Goal: Register for event/course

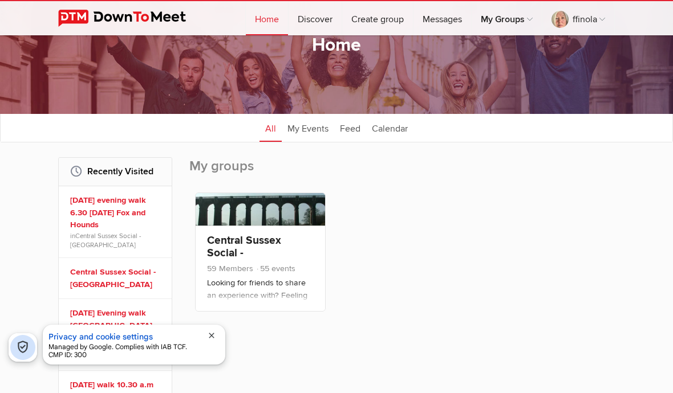
scroll to position [88, 0]
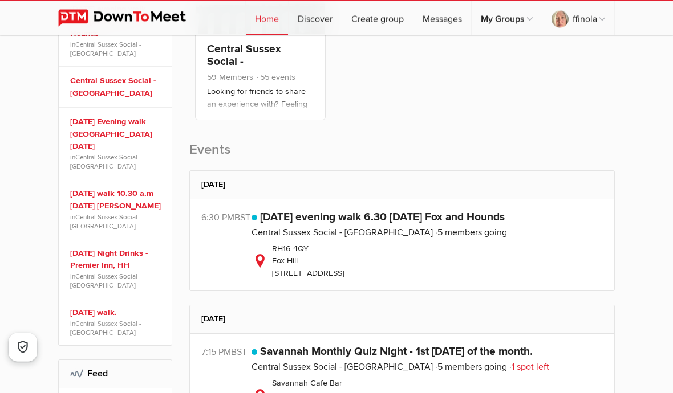
scroll to position [339, 0]
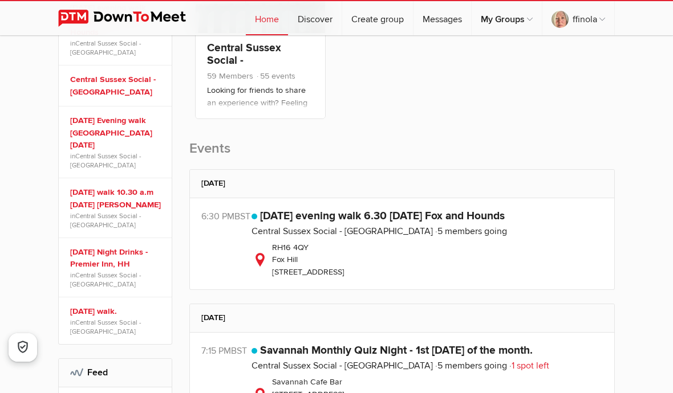
click at [390, 249] on div "[STREET_ADDRESS]" at bounding box center [426, 260] width 351 height 37
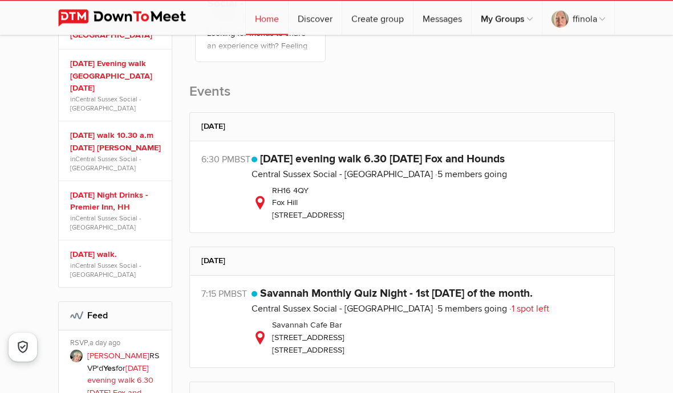
scroll to position [397, 0]
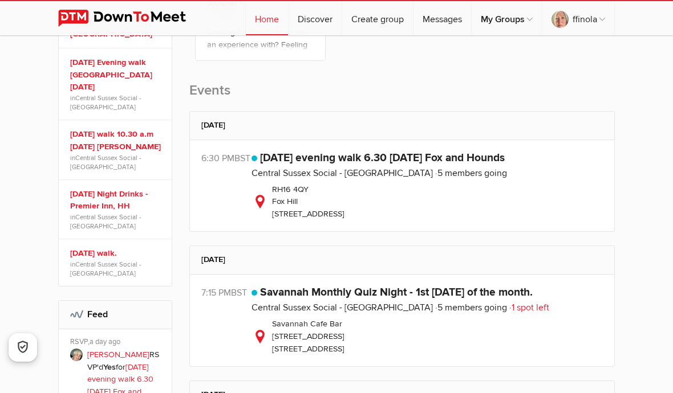
click at [209, 205] on div "6:30 PM BST" at bounding box center [226, 186] width 50 height 69
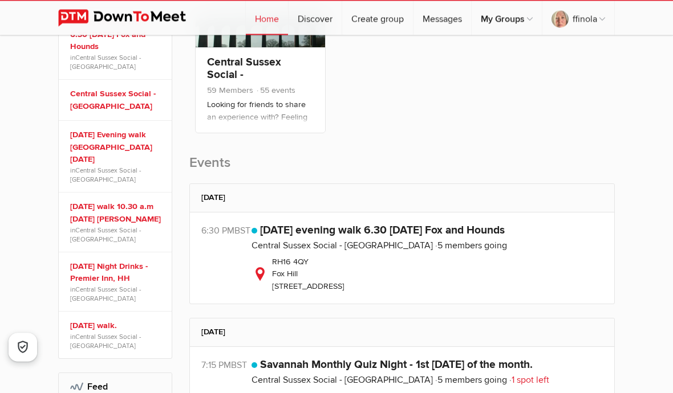
scroll to position [324, 0]
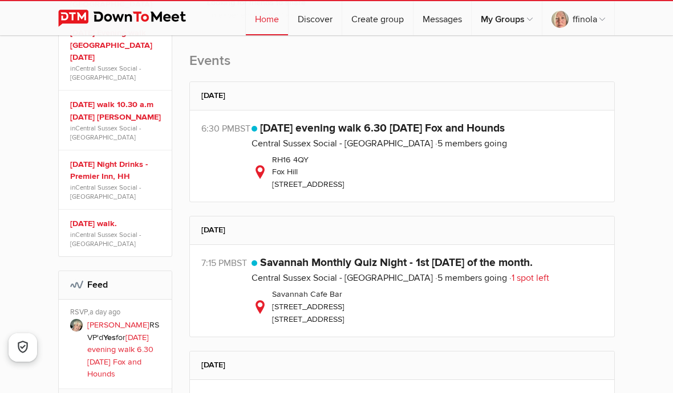
scroll to position [426, 0]
click at [260, 168] on div "[STREET_ADDRESS]" at bounding box center [426, 172] width 351 height 37
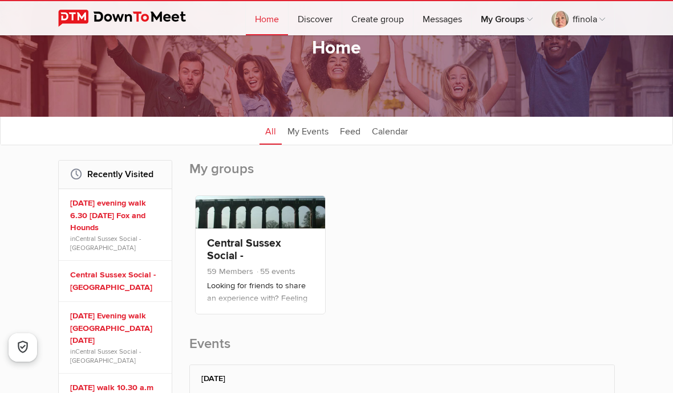
scroll to position [150, 0]
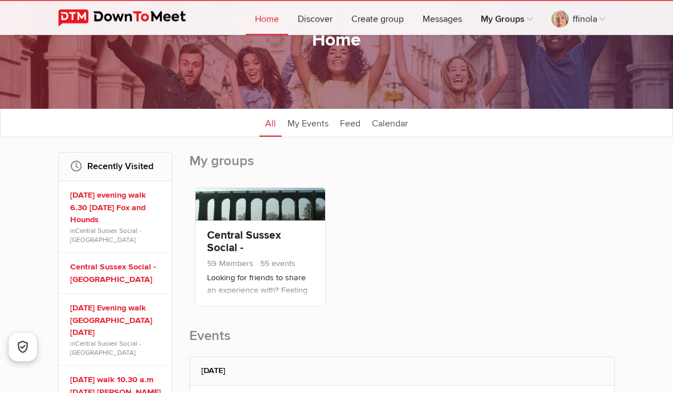
click at [79, 207] on link "[DATE] evening walk 6.30 [DATE] Fox and Hounds" at bounding box center [116, 208] width 93 height 37
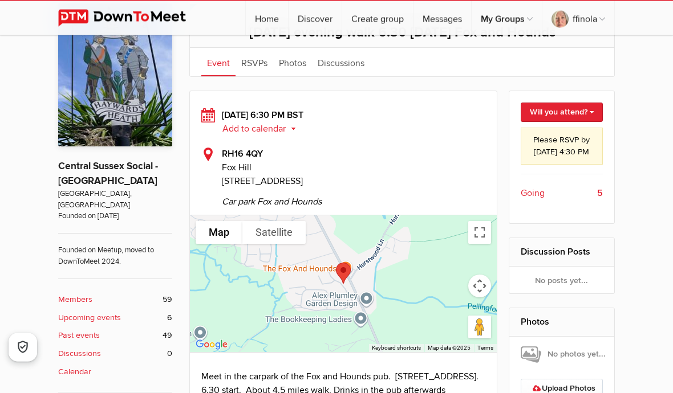
scroll to position [326, 0]
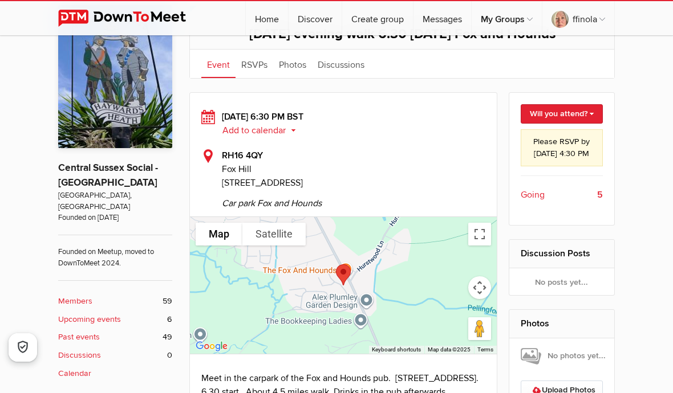
click at [548, 112] on link "Will you attend?" at bounding box center [561, 113] width 83 height 19
click at [524, 154] on link "Not going" at bounding box center [550, 149] width 103 height 17
